Goal: Task Accomplishment & Management: Use online tool/utility

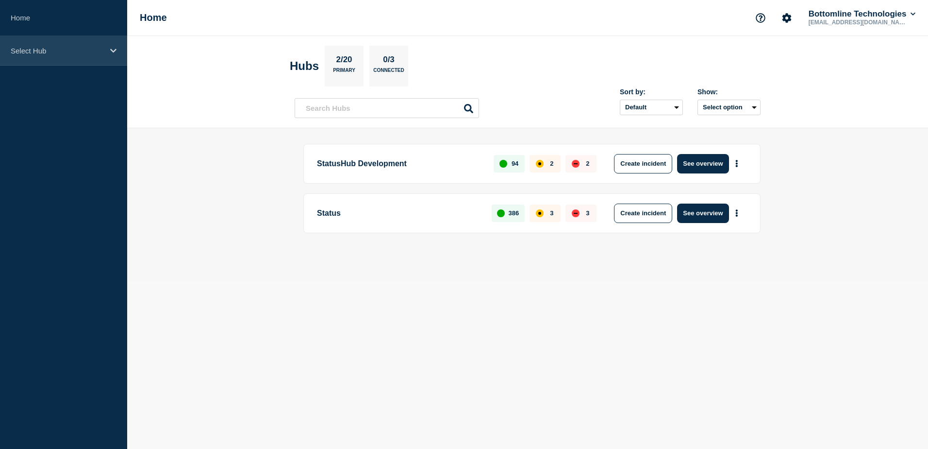
click at [85, 39] on div "Select Hub" at bounding box center [63, 51] width 127 height 30
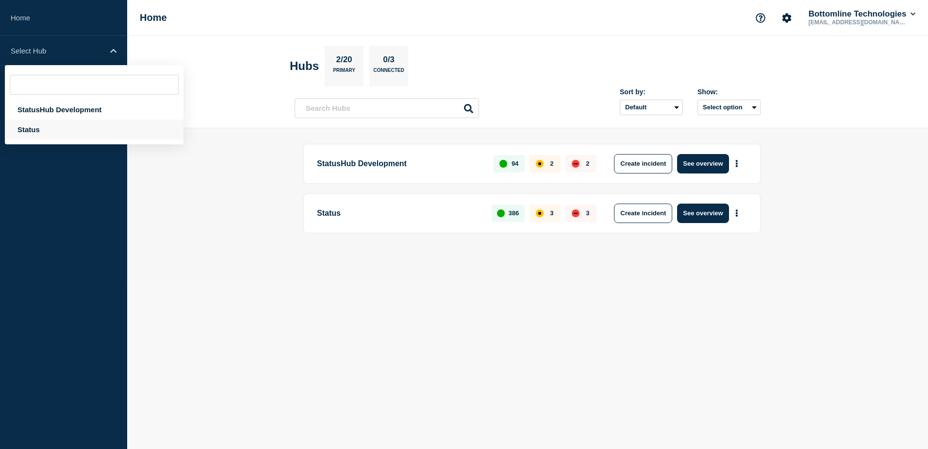
click at [86, 128] on div "Status" at bounding box center [94, 129] width 179 height 20
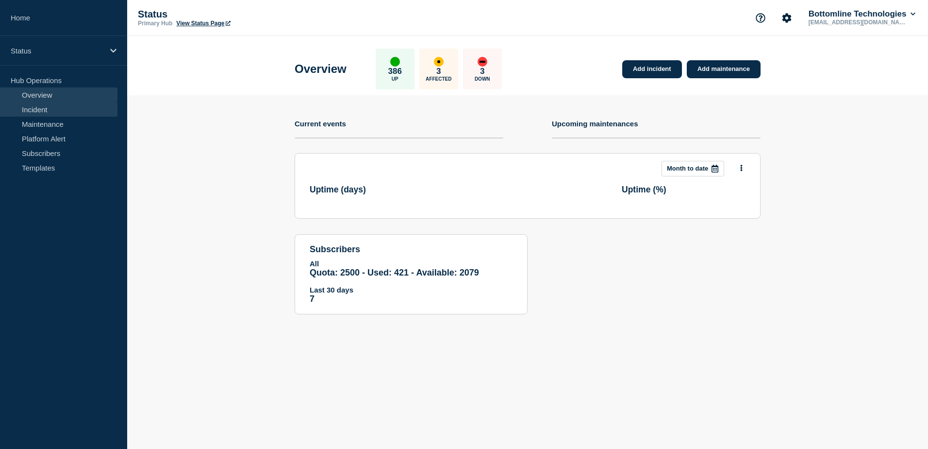
click at [81, 113] on link "Incident" at bounding box center [58, 109] width 117 height 15
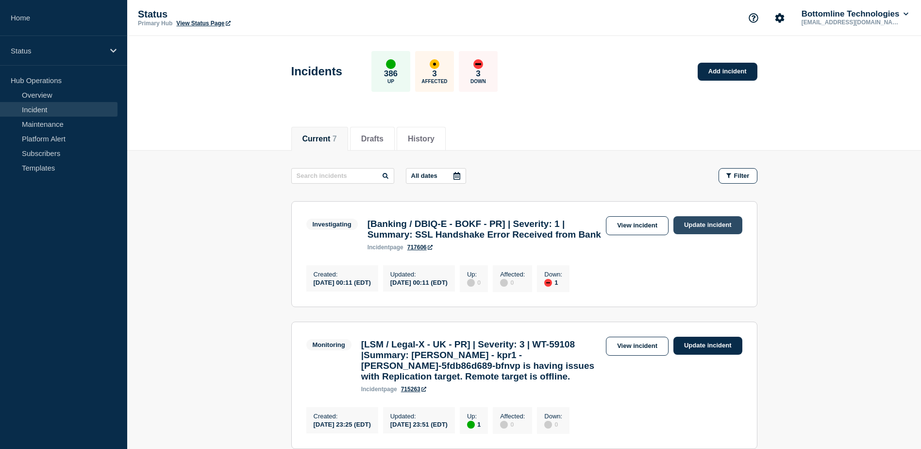
click at [709, 230] on link "Update incident" at bounding box center [707, 225] width 69 height 18
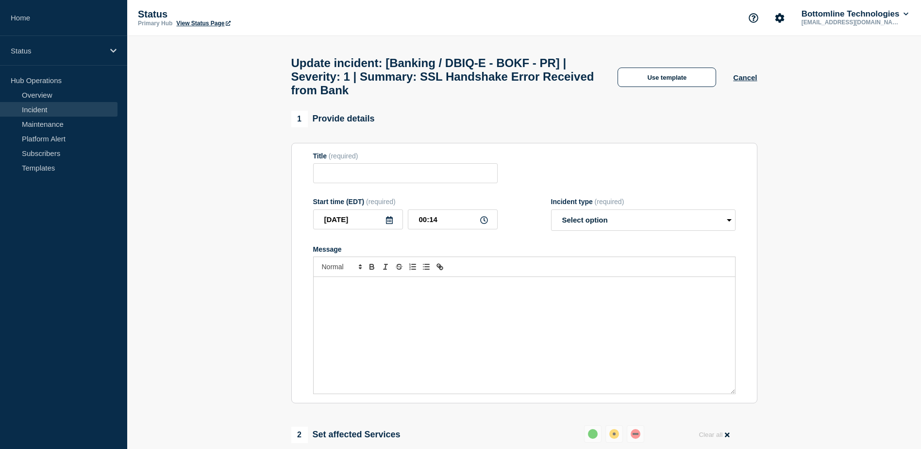
type input "[Banking / DBIQ-E - BOKF - PR] | Severity: 1 | Summary: SSL Handshake Error Rec…"
click at [618, 222] on select "Select option Investigating Identified Monitoring Resolved" at bounding box center [643, 219] width 184 height 21
select select "investigating"
click at [551, 216] on select "Select option Investigating Identified Monitoring Resolved" at bounding box center [643, 219] width 184 height 21
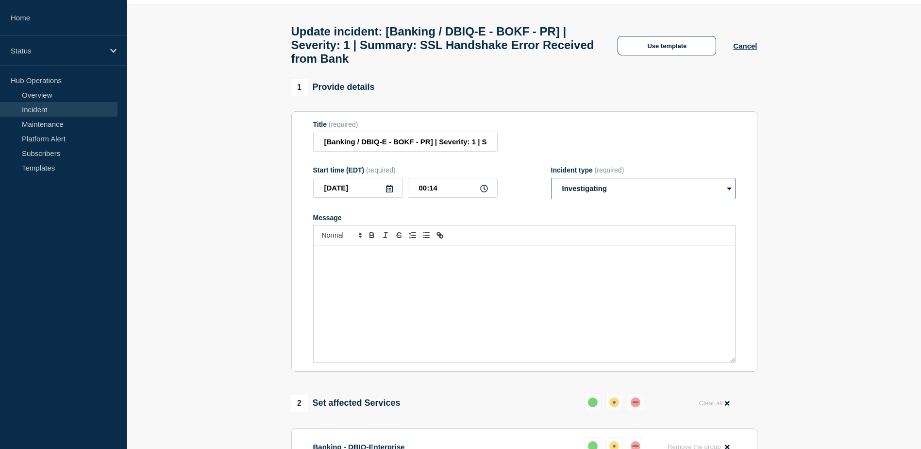
scroll to position [49, 0]
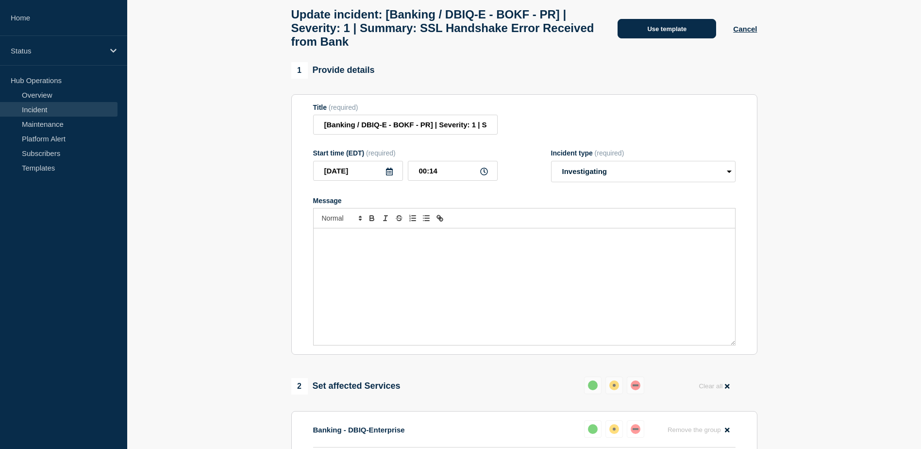
click at [659, 37] on button "Use template" at bounding box center [667, 28] width 99 height 19
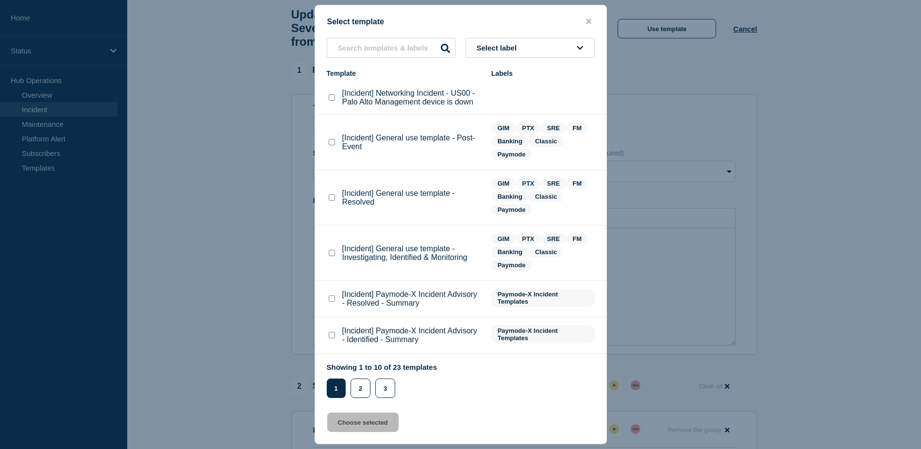
click at [523, 51] on button "Select label" at bounding box center [530, 48] width 129 height 20
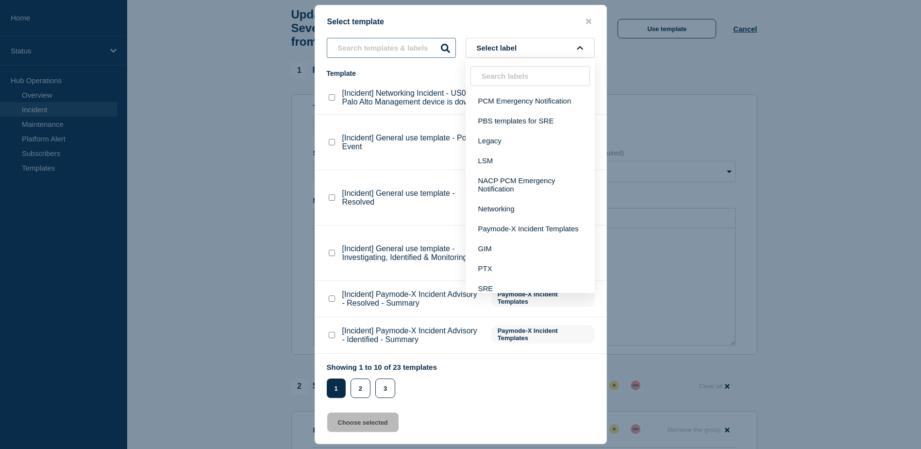
click at [380, 47] on input "text" at bounding box center [391, 48] width 129 height 20
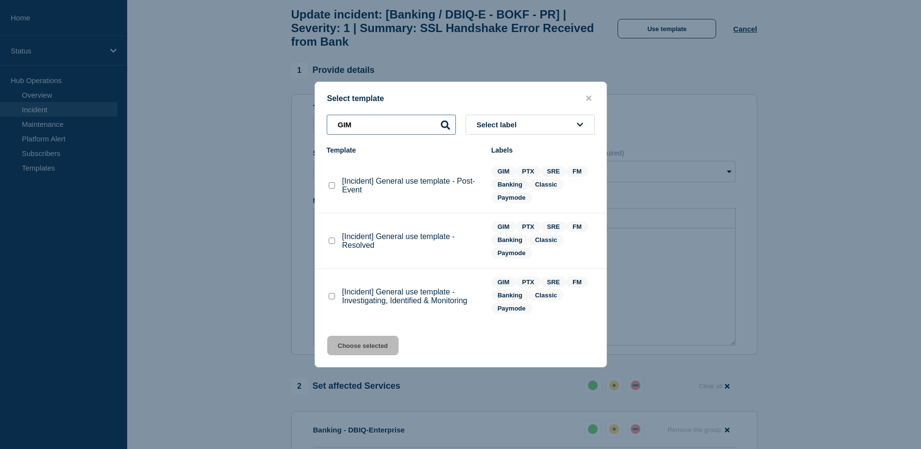
type input "GIM"
click at [331, 298] on checkbox"] "[Incident] General use template - Investigating, Identified & Monitoring checkb…" at bounding box center [332, 296] width 6 height 6
checkbox checkbox"] "true"
click at [353, 344] on button "Choose selected" at bounding box center [362, 344] width 71 height 19
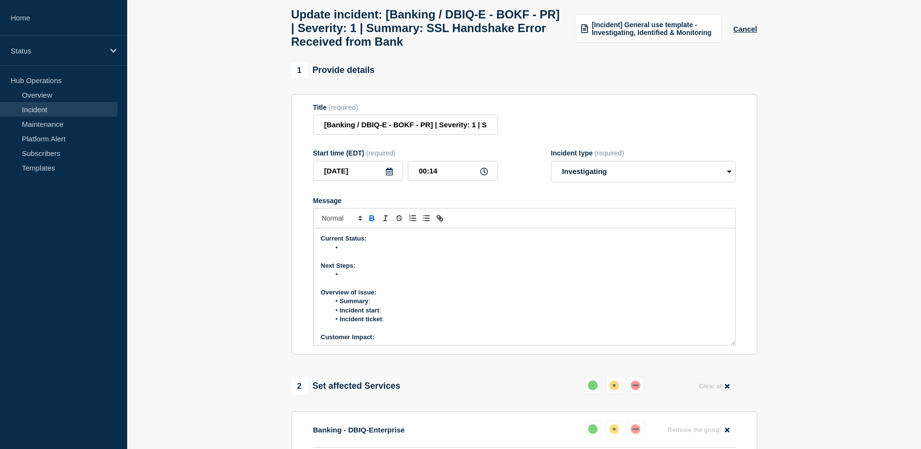
click at [355, 252] on li "Message" at bounding box center [529, 247] width 398 height 9
click at [512, 252] on li "Bottomline were alerted for SSL certificate validation failure" at bounding box center [529, 247] width 398 height 9
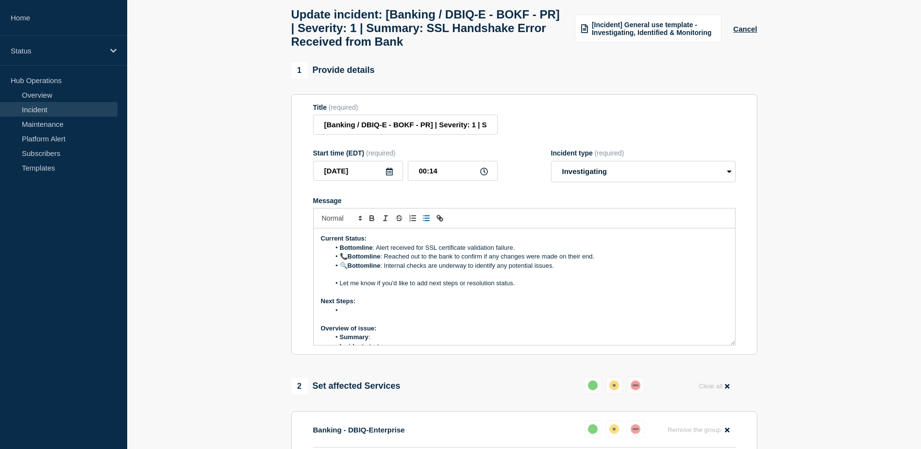
click at [347, 261] on li "📞 Bottomline : Reached out to the bank to confirm if any changes were made on t…" at bounding box center [529, 256] width 398 height 9
click at [348, 270] on li "🔍 Bottomline : Internal checks are underway to identify any potential issues." at bounding box center [529, 265] width 398 height 9
click at [339, 252] on li "Bottomline : Alert received for SSL certificate validation failure." at bounding box center [529, 247] width 398 height 9
drag, startPoint x: 341, startPoint y: 254, endPoint x: 509, endPoint y: 276, distance: 169.4
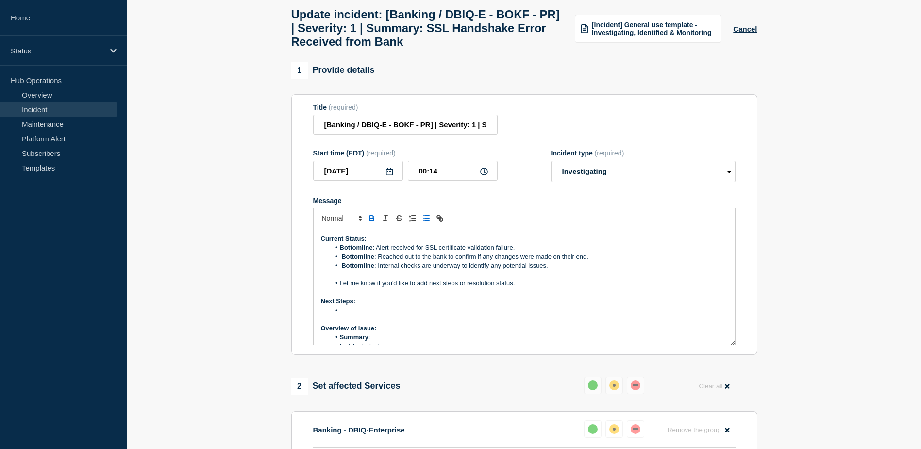
click at [508, 270] on ol "Bottomline : Alert received for SSL certificate validation failure. Bottomline …" at bounding box center [524, 256] width 407 height 27
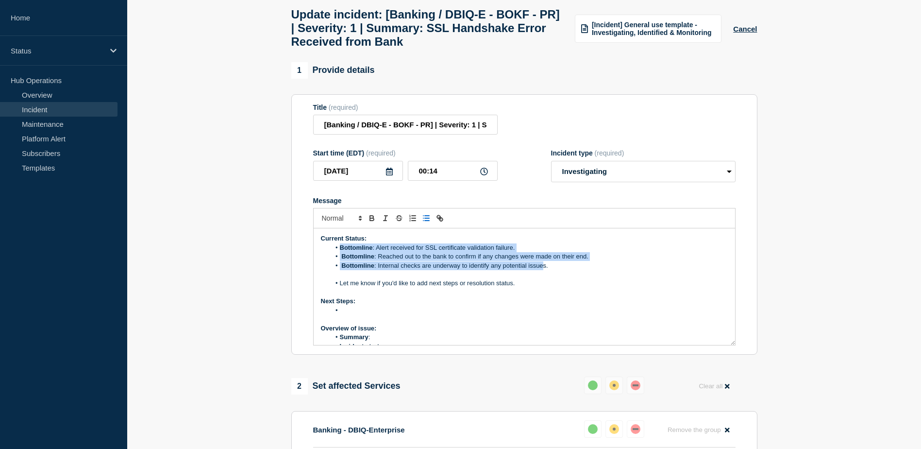
drag, startPoint x: 543, startPoint y: 272, endPoint x: 339, endPoint y: 253, distance: 205.3
click at [339, 253] on ol "Bottomline : Alert received for SSL certificate validation failure. Bottomline …" at bounding box center [524, 256] width 407 height 27
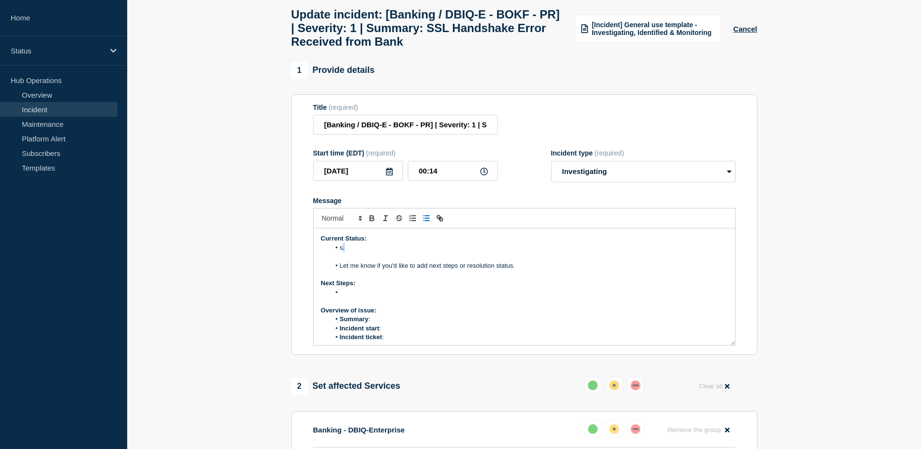
click at [344, 252] on li "s." at bounding box center [529, 247] width 398 height 9
click at [344, 252] on li "s" at bounding box center [529, 247] width 398 height 9
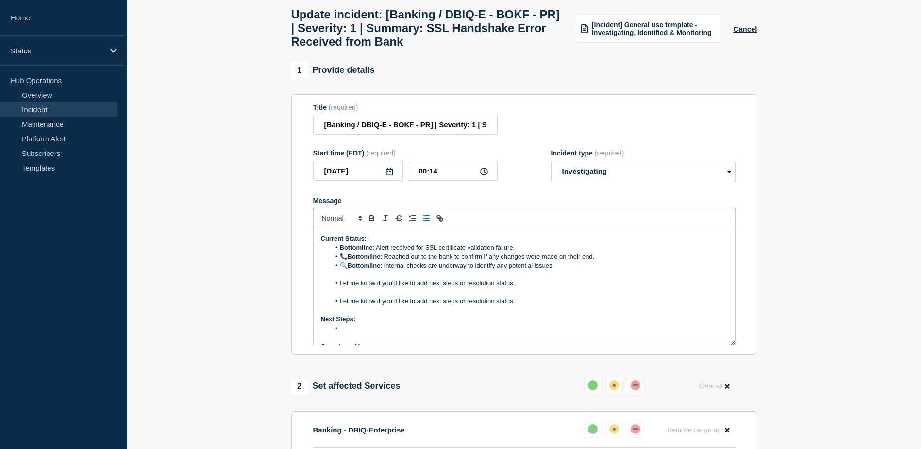
click at [554, 270] on li "🔍 Bottomline : Internal checks are underway to identify any potential issues." at bounding box center [529, 265] width 398 height 9
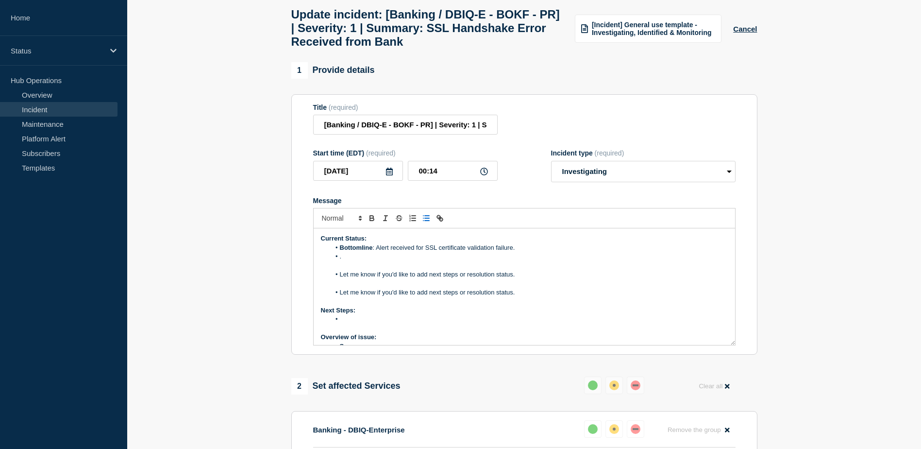
click at [350, 261] on li "." at bounding box center [529, 256] width 398 height 9
click at [342, 261] on li ". Reached out to the bank to confirm if any changes were made on their end." at bounding box center [529, 256] width 398 height 9
click at [362, 261] on li ".Team Reached out to the bank to confirm if any changes were made on their end." at bounding box center [529, 256] width 398 height 9
click at [590, 261] on li "The team reached out to the bank to confirm if any changes had been made on the…" at bounding box center [529, 256] width 398 height 9
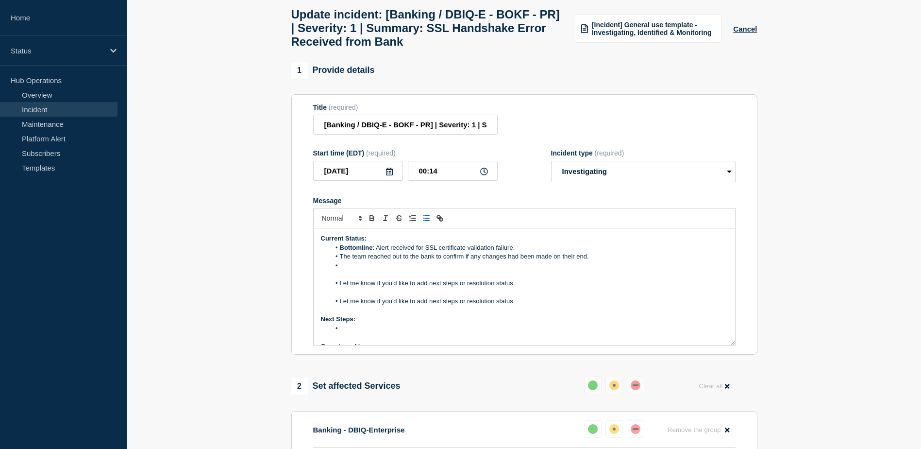
click at [347, 269] on li "Message" at bounding box center [529, 265] width 398 height 9
click at [339, 270] on li "Internal checks are underway to identify any potential issues." at bounding box center [529, 265] width 398 height 9
click at [539, 270] on li "The team is conducting internal checks to identify any potential issues." at bounding box center [529, 265] width 398 height 9
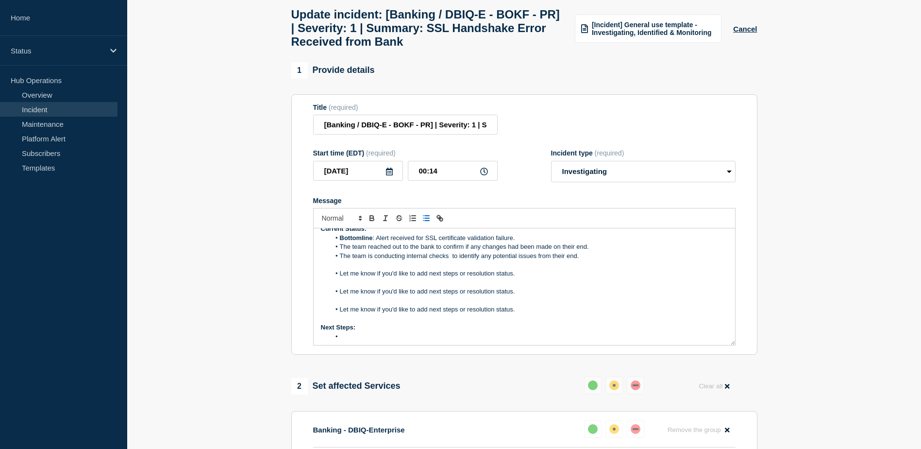
scroll to position [0, 0]
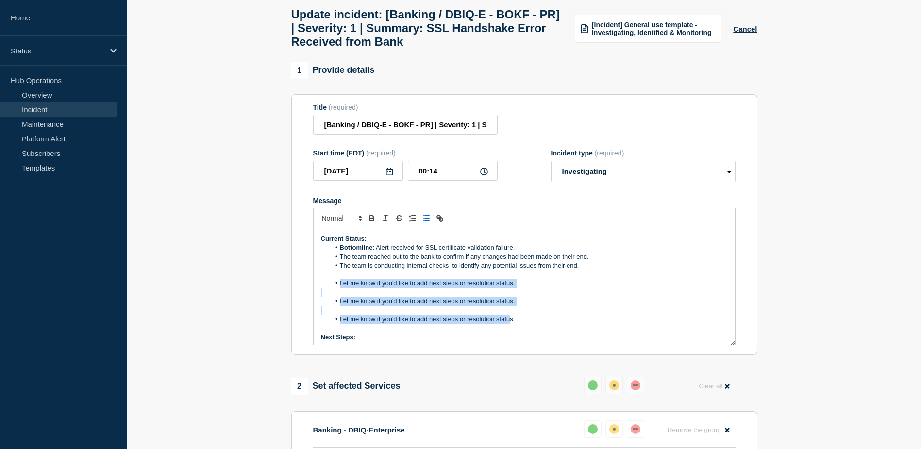
drag, startPoint x: 509, startPoint y: 326, endPoint x: 338, endPoint y: 288, distance: 175.4
click at [338, 288] on div "Current Status: Bottomline : Alert received for SSL certificate validation fail…" at bounding box center [524, 286] width 421 height 117
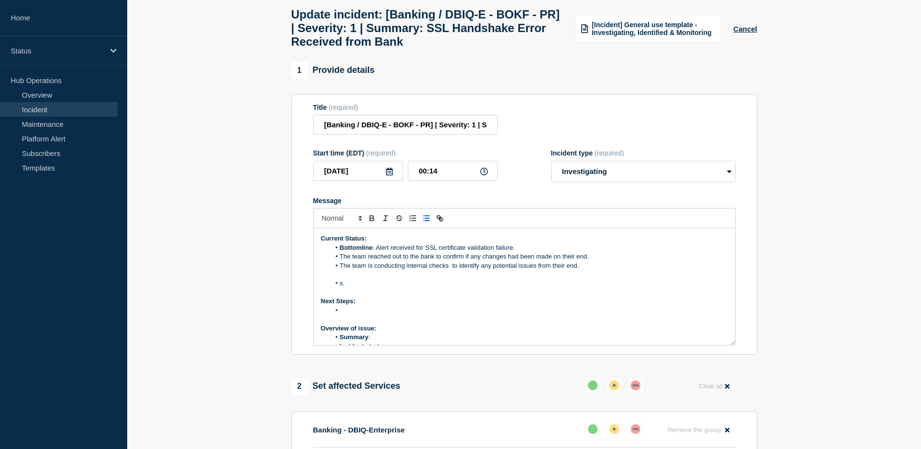
click at [348, 287] on li "s." at bounding box center [529, 283] width 398 height 9
click at [351, 315] on li "Message" at bounding box center [529, 310] width 398 height 9
click at [352, 315] on li "Message" at bounding box center [529, 310] width 398 height 9
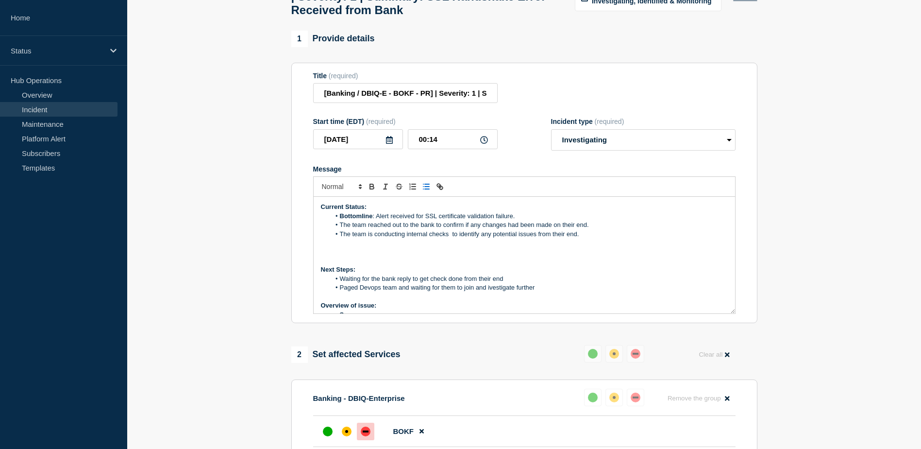
scroll to position [97, 0]
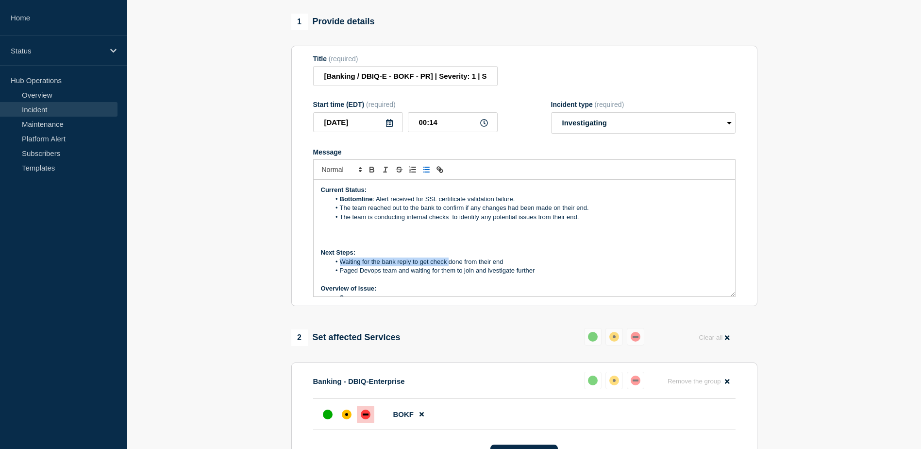
drag, startPoint x: 338, startPoint y: 268, endPoint x: 460, endPoint y: 273, distance: 122.0
click at [460, 273] on ol "Waiting for the bank reply to get check done from their end Paged Devops team a…" at bounding box center [524, 266] width 407 height 18
drag, startPoint x: 497, startPoint y: 280, endPoint x: 503, endPoint y: 280, distance: 6.3
click at [499, 275] on li "Paged Devops team and waiting for them to join and ivestigate further" at bounding box center [529, 270] width 398 height 9
drag, startPoint x: 543, startPoint y: 277, endPoint x: 340, endPoint y: 270, distance: 202.5
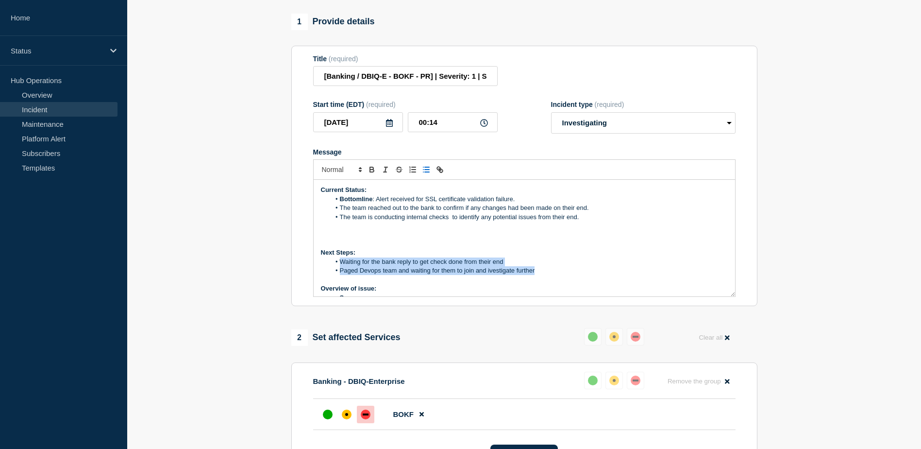
click at [339, 270] on ol "Waiting for the bank reply to get check done from their end Paged Devops team a…" at bounding box center [524, 266] width 407 height 18
copy ol "Waiting for the bank reply to get check done from their end Paged Devops team a…"
click at [546, 283] on p "Message" at bounding box center [524, 279] width 407 height 9
drag, startPoint x: 337, startPoint y: 269, endPoint x: 488, endPoint y: 285, distance: 151.9
click at [488, 285] on div "Current Status: Bottomline : Alert received for SSL certificate validation fail…" at bounding box center [524, 238] width 421 height 117
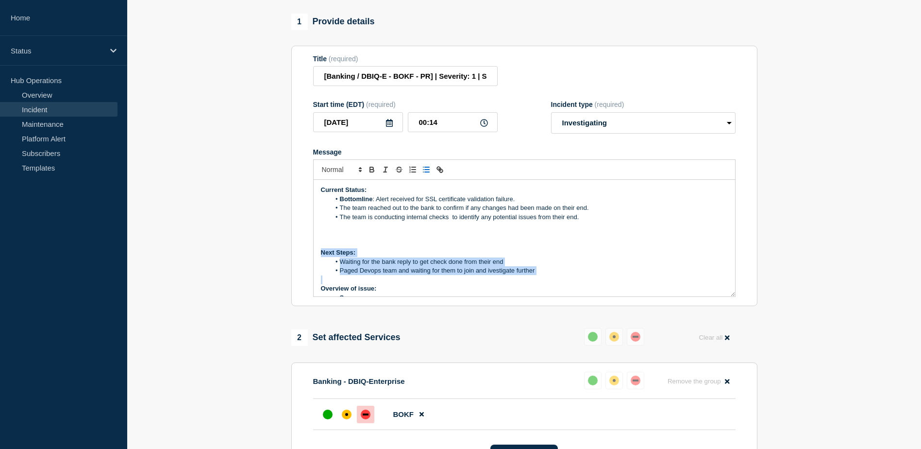
click at [548, 275] on li "Paged Devops team and waiting for them to join and ivestigate further" at bounding box center [529, 270] width 398 height 9
drag, startPoint x: 351, startPoint y: 276, endPoint x: 345, endPoint y: 277, distance: 5.9
click at [351, 275] on li "Message" at bounding box center [529, 270] width 398 height 9
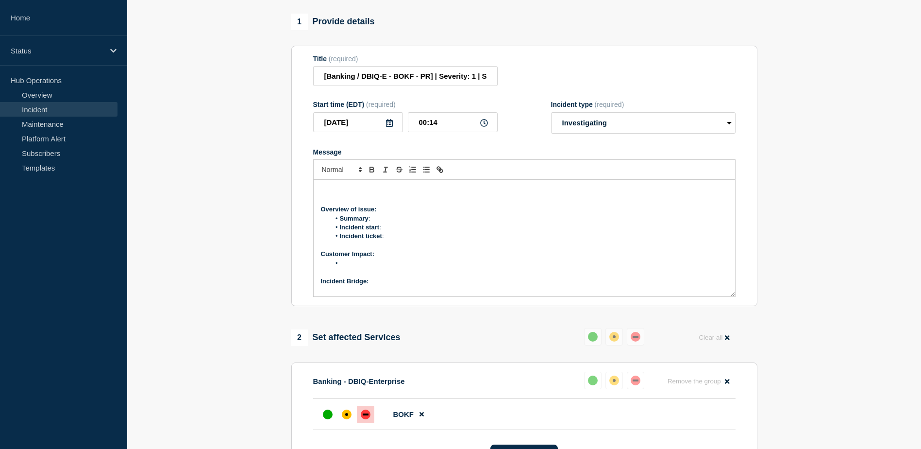
click at [383, 223] on li "Summary :" at bounding box center [529, 218] width 398 height 9
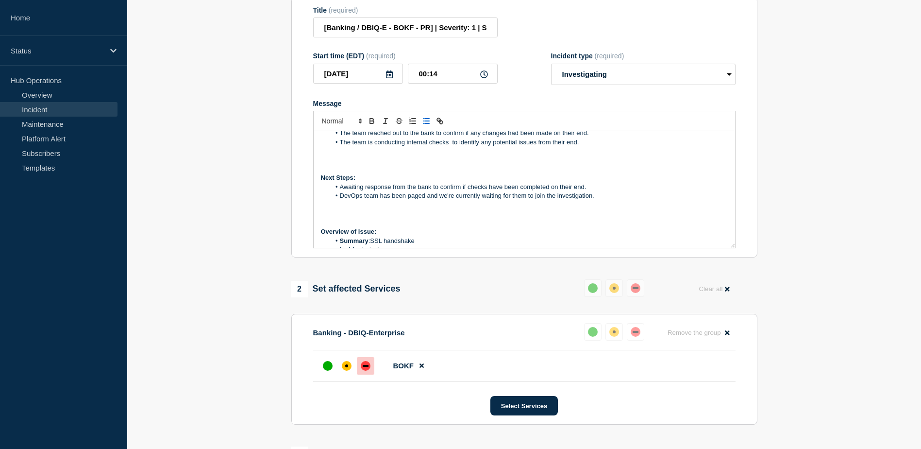
scroll to position [49, 0]
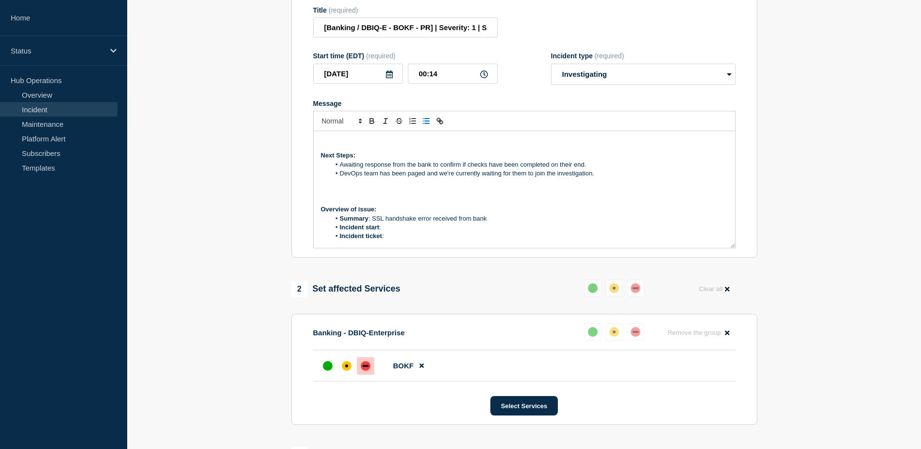
click at [478, 223] on li "Summary : SSL handshake error received from bank" at bounding box center [529, 218] width 398 height 9
click at [388, 232] on li "Incident start :" at bounding box center [529, 227] width 398 height 9
click at [395, 232] on li "Incident start :" at bounding box center [529, 227] width 398 height 9
click at [402, 232] on li "Incident start : 23:14pm EST" at bounding box center [529, 227] width 398 height 9
click at [389, 232] on li "Incident start : 23:14pm EST" at bounding box center [529, 227] width 398 height 9
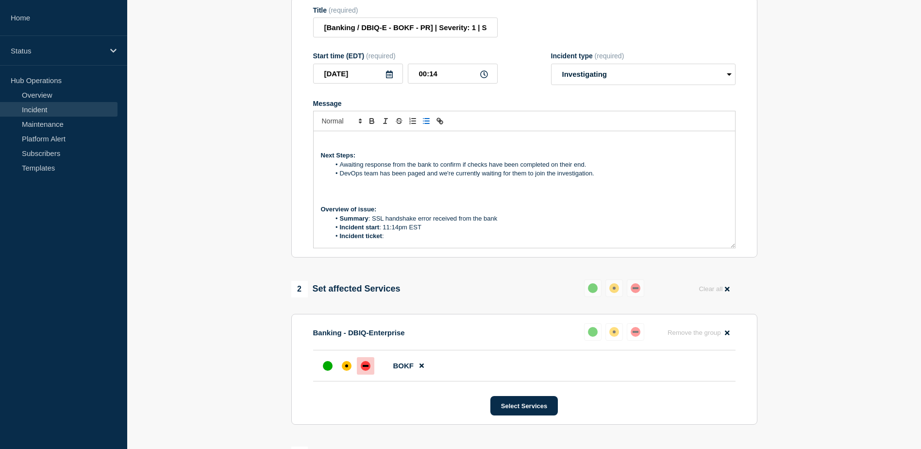
click at [552, 232] on li "Incident start : 11:14pm EST" at bounding box center [529, 227] width 398 height 9
click at [402, 240] on li "Incident ticket :" at bounding box center [529, 236] width 398 height 9
click at [340, 239] on span "Message" at bounding box center [340, 235] width 0 height 9
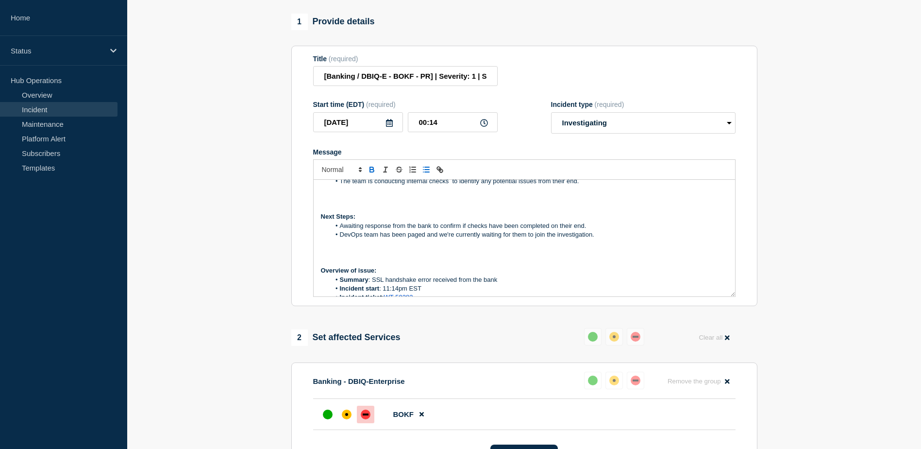
scroll to position [97, 0]
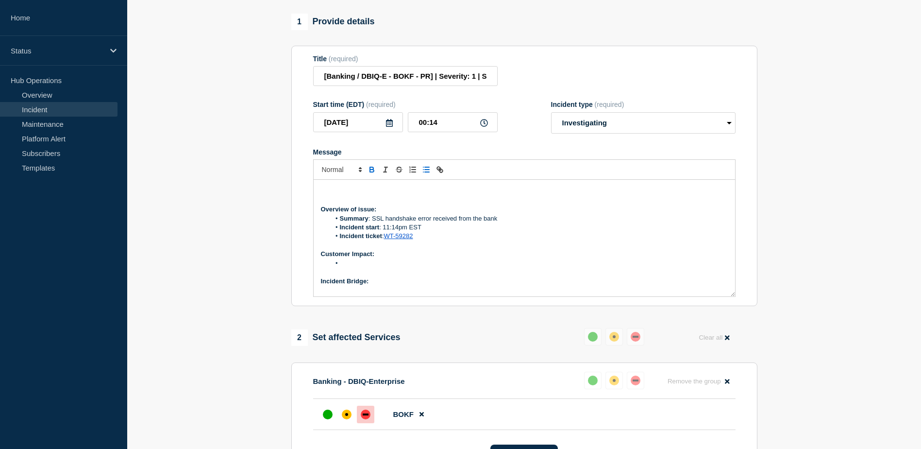
click at [354, 267] on li "Message" at bounding box center [529, 263] width 398 height 9
click at [397, 285] on p "Incident Bridge:" at bounding box center [524, 281] width 407 height 9
click at [354, 267] on li "Message" at bounding box center [529, 263] width 398 height 9
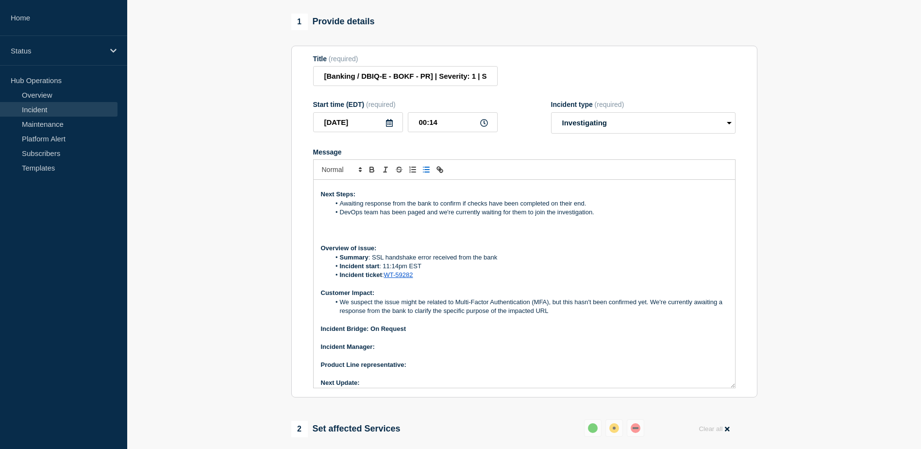
scroll to position [0, 0]
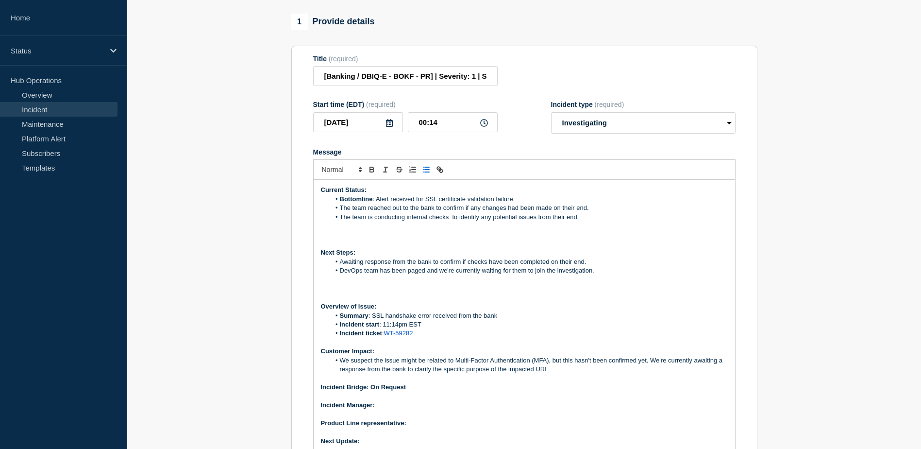
drag, startPoint x: 731, startPoint y: 299, endPoint x: 717, endPoint y: 473, distance: 175.3
click at [717, 351] on html "Home Status Hub Operations Overview Incident Maintenance Platform Alert Subscri…" at bounding box center [460, 127] width 921 height 449
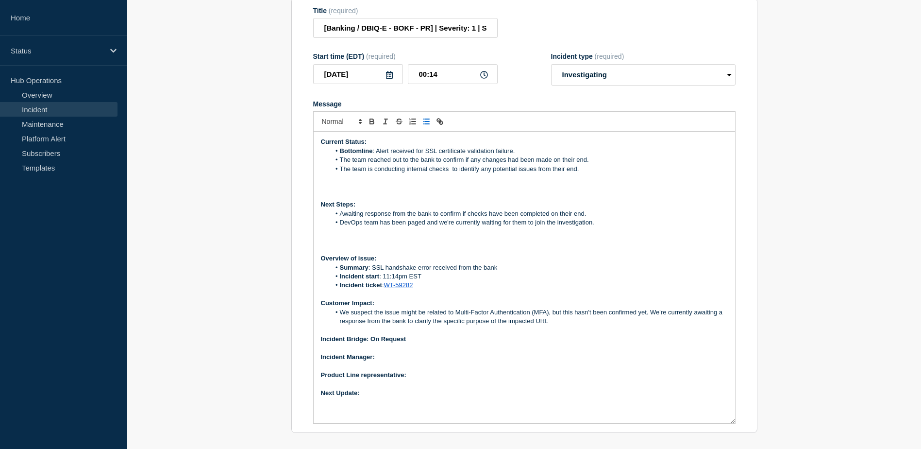
scroll to position [158, 0]
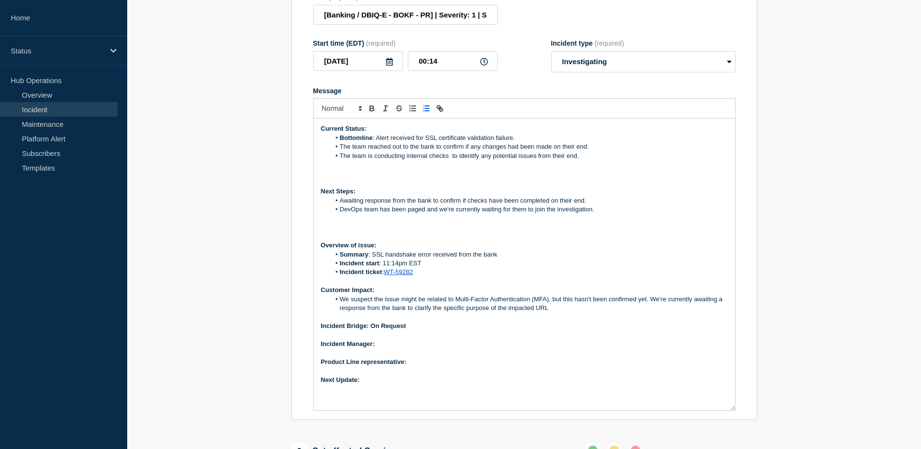
click at [394, 348] on p "Incident Manager:" at bounding box center [524, 343] width 407 height 9
click at [433, 365] on p "Product Line representative:" at bounding box center [524, 361] width 407 height 9
click at [434, 366] on p "Product Line representative: [PERSON_NAME]" at bounding box center [524, 361] width 407 height 9
click at [377, 384] on p "Next Update:" at bounding box center [524, 379] width 407 height 9
drag, startPoint x: 444, startPoint y: 162, endPoint x: 450, endPoint y: 165, distance: 6.8
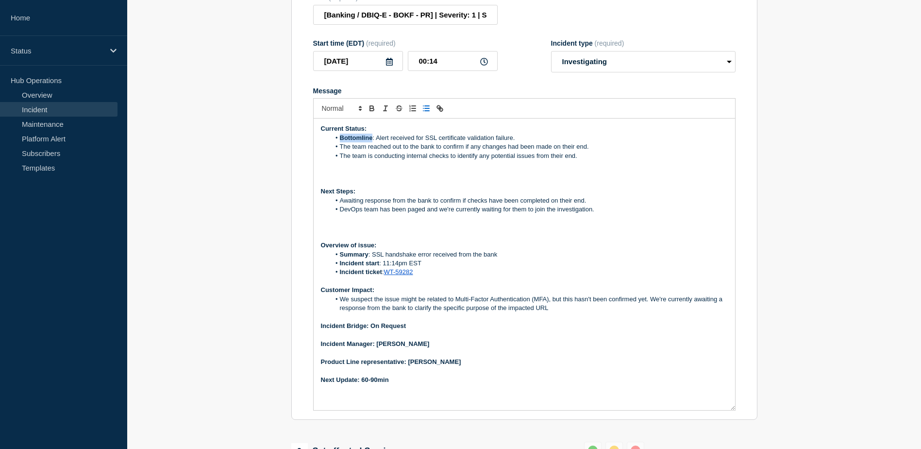
drag, startPoint x: 373, startPoint y: 145, endPoint x: 340, endPoint y: 144, distance: 32.5
click at [340, 142] on li "Bottomline : Alert received for SSL certificate validation failure." at bounding box center [529, 138] width 398 height 9
click at [618, 169] on p "Message" at bounding box center [524, 164] width 407 height 9
click at [370, 142] on li "Bottomline: Alert received for SSL certificate validation failure." at bounding box center [529, 138] width 398 height 9
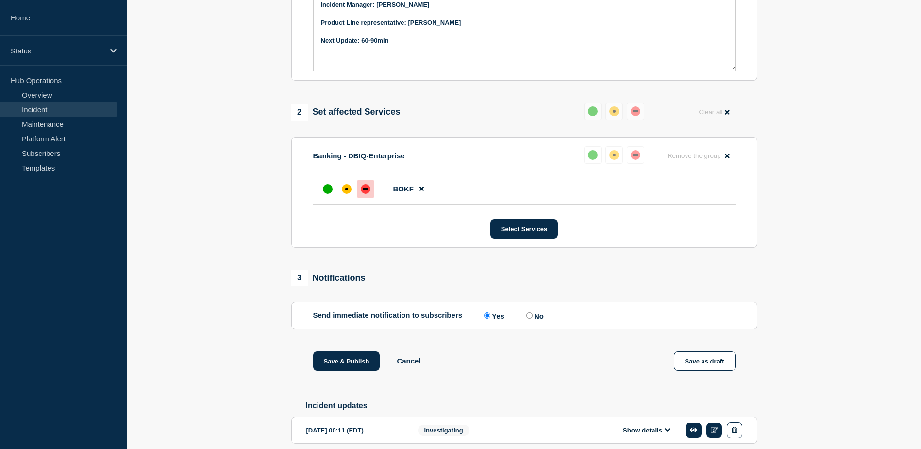
scroll to position [547, 0]
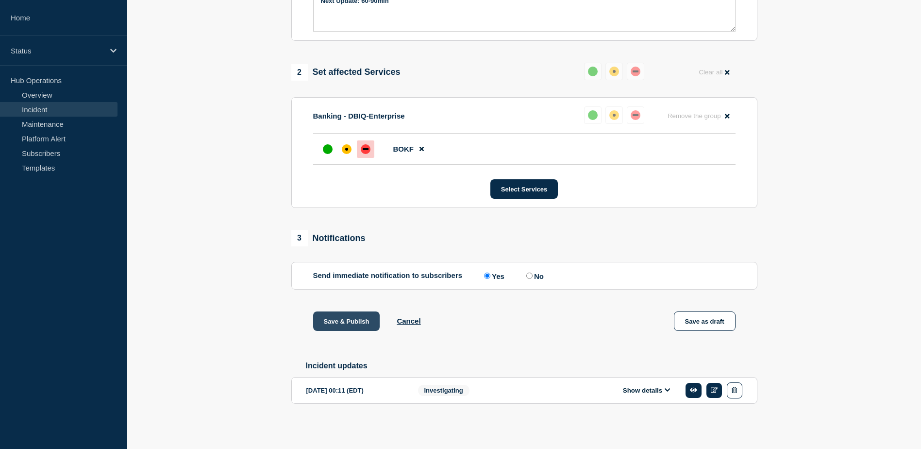
click at [338, 317] on button "Save & Publish" at bounding box center [346, 320] width 67 height 19
